Goal: Information Seeking & Learning: Learn about a topic

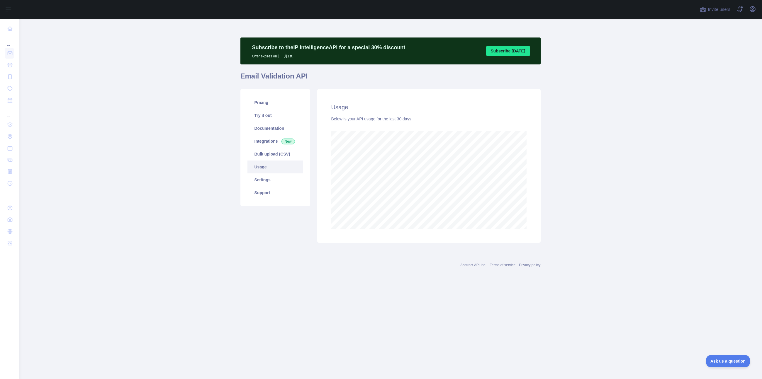
scroll to position [361, 743]
click at [121, 68] on main "Subscribe to the IP Intelligence API for a special 30 % discount Offer expires …" at bounding box center [390, 199] width 743 height 361
click at [260, 103] on link "Pricing" at bounding box center [275, 102] width 56 height 13
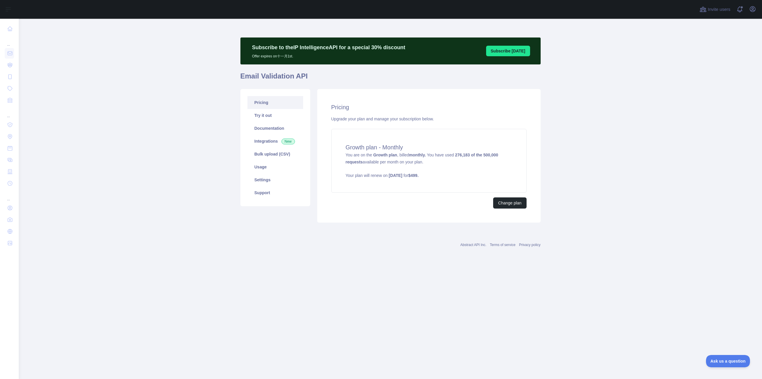
click at [161, 168] on main "Subscribe to the IP Intelligence API for a special 30 % discount Offer expires …" at bounding box center [390, 199] width 743 height 361
click at [136, 118] on main "Subscribe to the IP Intelligence API for a special 30 % discount Offer expires …" at bounding box center [390, 199] width 743 height 361
drag, startPoint x: 262, startPoint y: 165, endPoint x: 271, endPoint y: 165, distance: 9.1
click at [262, 165] on link "Usage" at bounding box center [275, 167] width 56 height 13
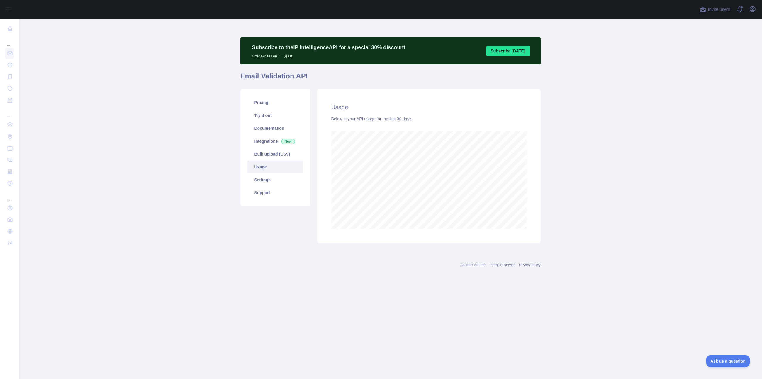
scroll to position [361, 743]
click at [131, 115] on main "Subscribe to the IP Intelligence API for a special 30 % discount Offer expires …" at bounding box center [390, 199] width 743 height 361
click at [157, 77] on main "Subscribe to the IP Intelligence API for a special 30 % discount Offer expires …" at bounding box center [390, 199] width 743 height 361
click at [160, 159] on main "Subscribe to the IP Intelligence API for a special 30 % discount Offer expires …" at bounding box center [390, 199] width 743 height 361
click at [267, 114] on link "Try it out" at bounding box center [275, 115] width 56 height 13
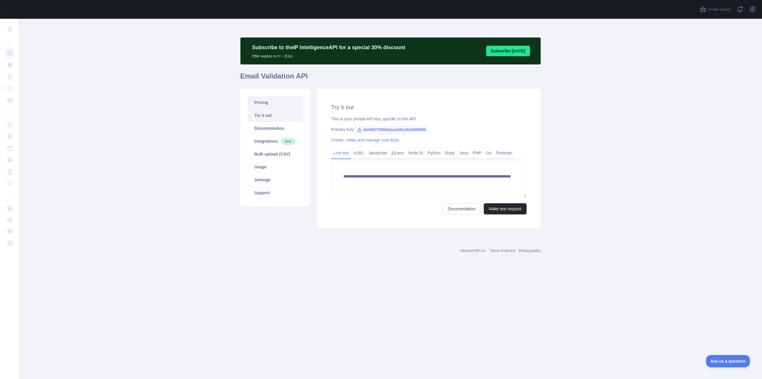
click at [266, 104] on link "Pricing" at bounding box center [275, 102] width 56 height 13
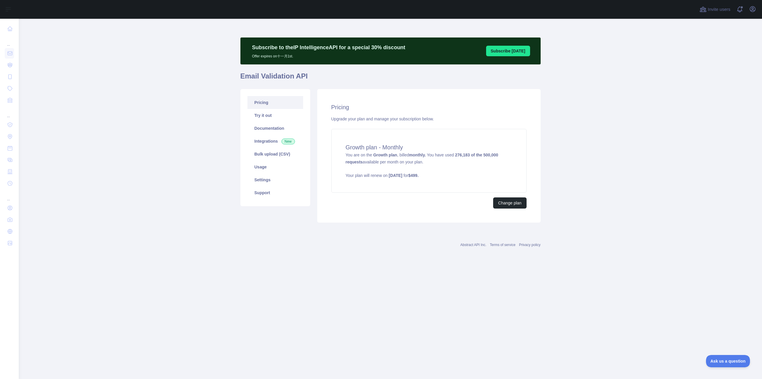
click at [160, 144] on main "Subscribe to the IP Intelligence API for a special 30 % discount Offer expires …" at bounding box center [390, 199] width 743 height 361
click at [172, 136] on main "Subscribe to the IP Intelligence API for a special 30 % discount Offer expires …" at bounding box center [390, 199] width 743 height 361
